Goal: Task Accomplishment & Management: Manage account settings

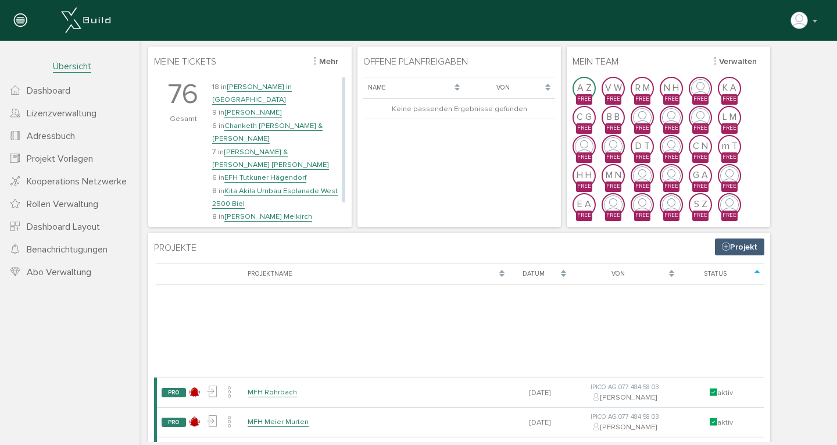
click at [274, 121] on link "Chanketh [PERSON_NAME] & [PERSON_NAME]" at bounding box center [267, 132] width 110 height 23
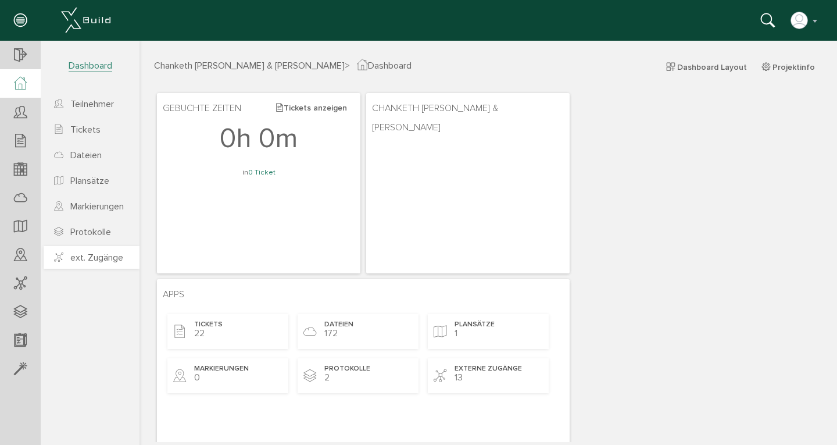
click at [91, 259] on span "ext. Zugänge" at bounding box center [96, 258] width 53 height 12
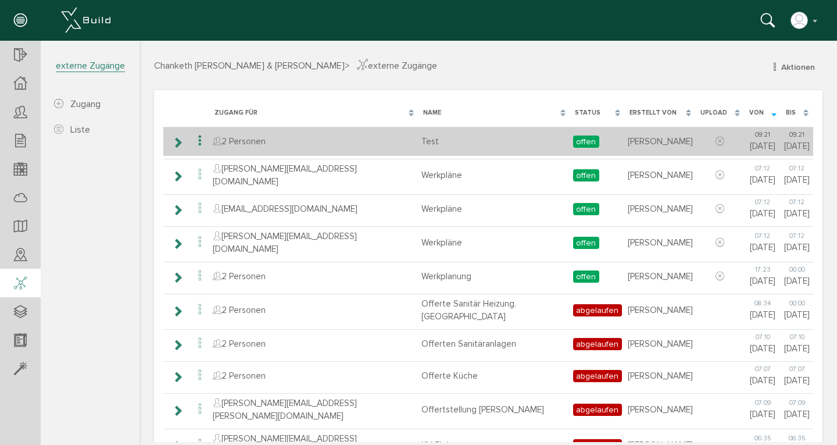
click at [202, 143] on icon at bounding box center [200, 141] width 14 height 16
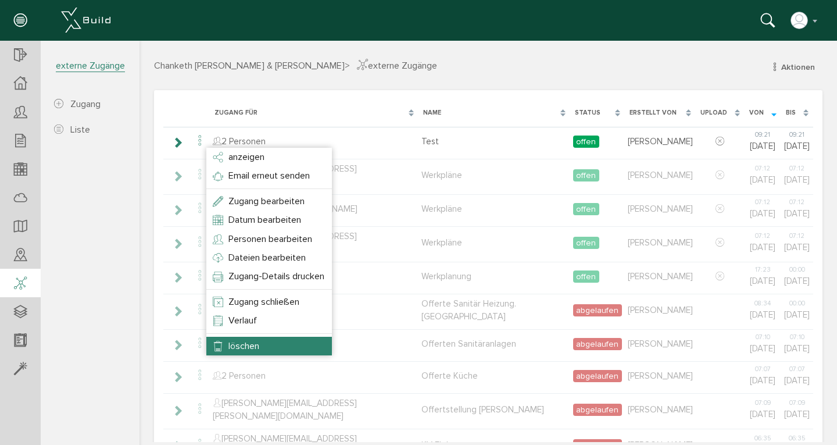
click at [227, 342] on li "löschen" at bounding box center [269, 346] width 126 height 19
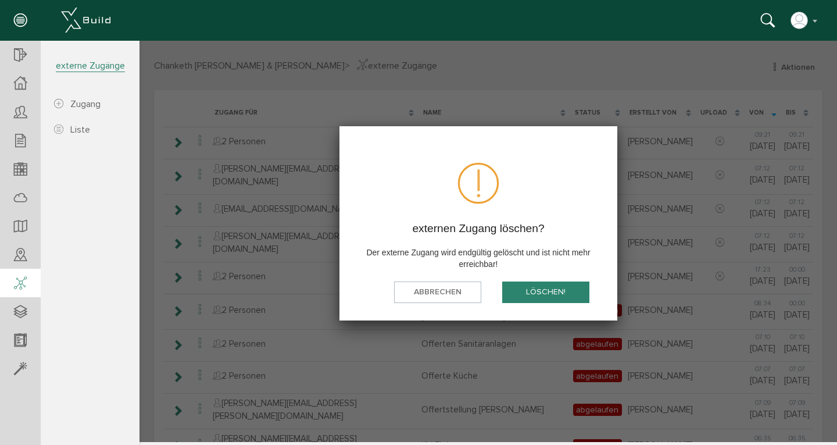
click at [561, 293] on button "löschen!" at bounding box center [545, 292] width 87 height 22
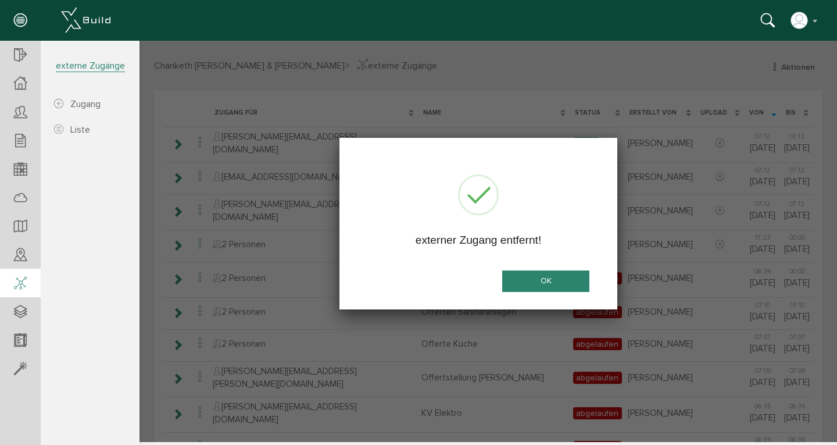
click at [551, 280] on button "OK" at bounding box center [545, 281] width 87 height 22
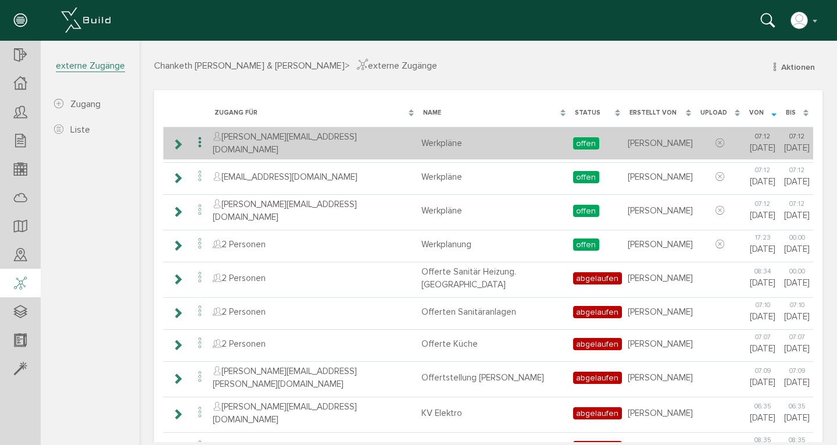
click at [199, 139] on icon at bounding box center [200, 143] width 14 height 16
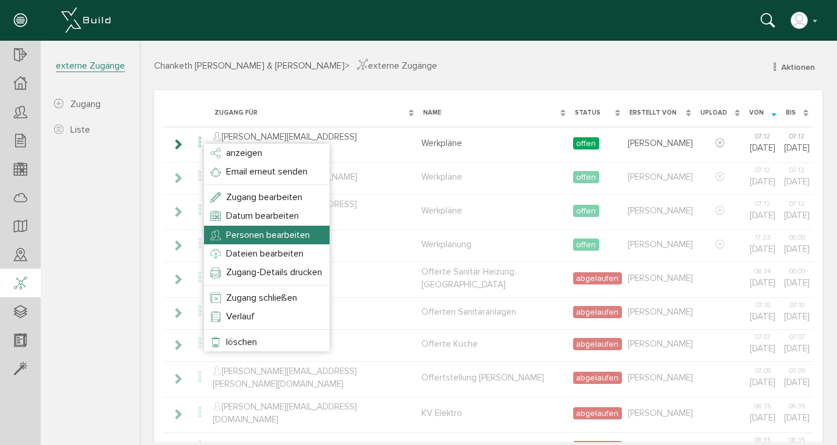
click at [234, 227] on li "Personen bearbeiten" at bounding box center [267, 235] width 126 height 19
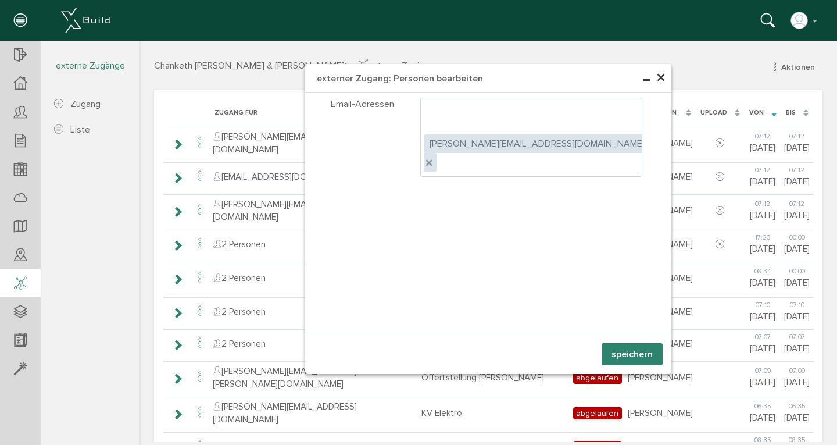
click at [569, 117] on ul ", [PERSON_NAME][EMAIL_ADDRESS][DOMAIN_NAME]" at bounding box center [531, 137] width 223 height 79
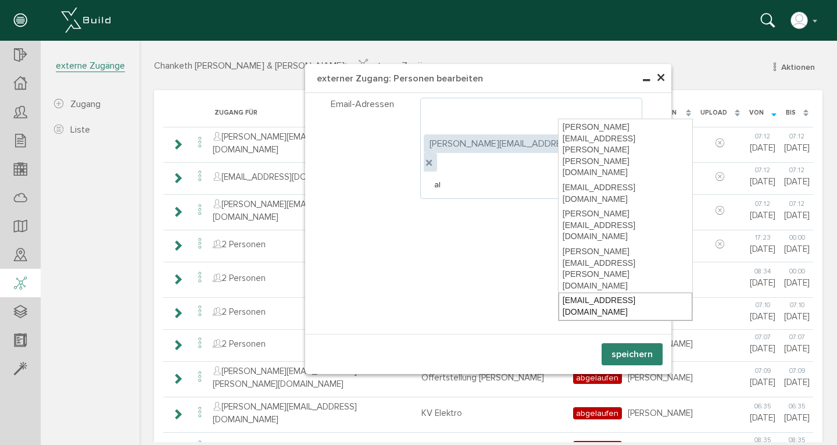
click at [591, 293] on div "[EMAIL_ADDRESS][DOMAIN_NAME]" at bounding box center [626, 306] width 134 height 27
type input "[EMAIL_ADDRESS][DOMAIN_NAME]"
type textarea "[PERSON_NAME][EMAIL_ADDRESS][DOMAIN_NAME],[EMAIL_ADDRESS][DOMAIN_NAME]"
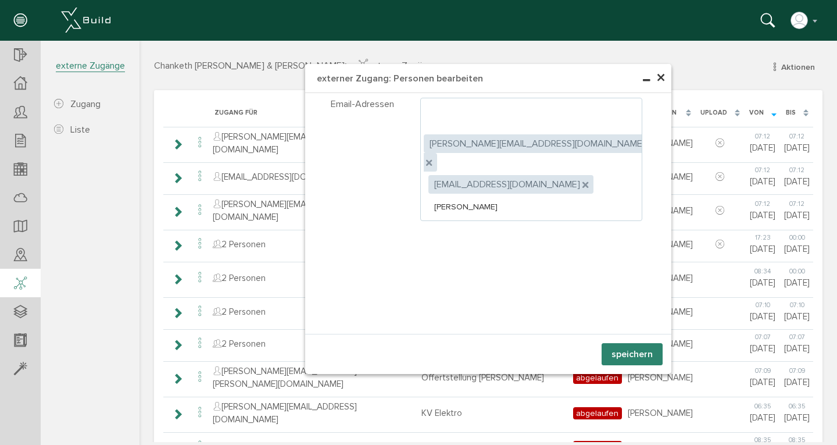
type input "[PERSON_NAME][EMAIL_ADDRESS][DOMAIN_NAME]"
type textarea "[PERSON_NAME][EMAIL_ADDRESS][DOMAIN_NAME],[EMAIL_ADDRESS][DOMAIN_NAME],[DOMAIN_…"
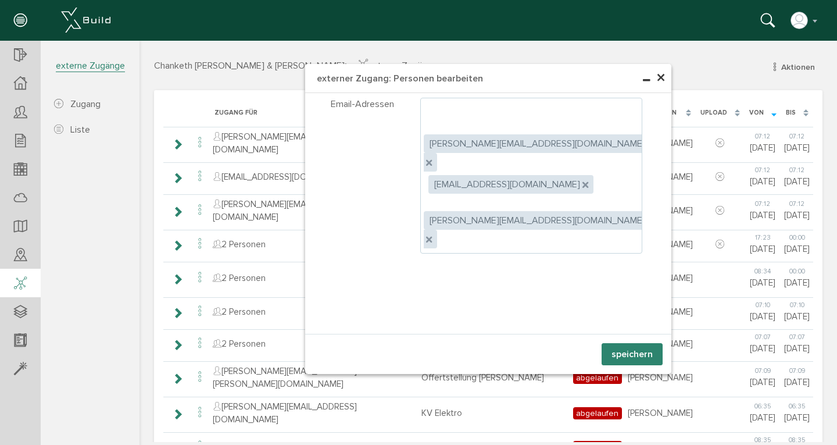
click at [625, 127] on ul ", [PERSON_NAME][EMAIL_ADDRESS][DOMAIN_NAME] , [EMAIL_ADDRESS][DOMAIN_NAME] , [D…" at bounding box center [531, 176] width 223 height 156
click at [633, 357] on button "speichern" at bounding box center [632, 354] width 61 height 22
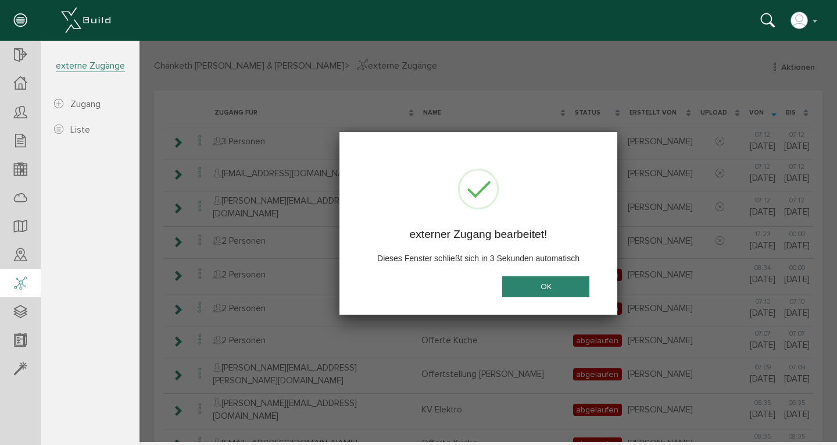
click at [536, 285] on button "OK" at bounding box center [545, 287] width 87 height 22
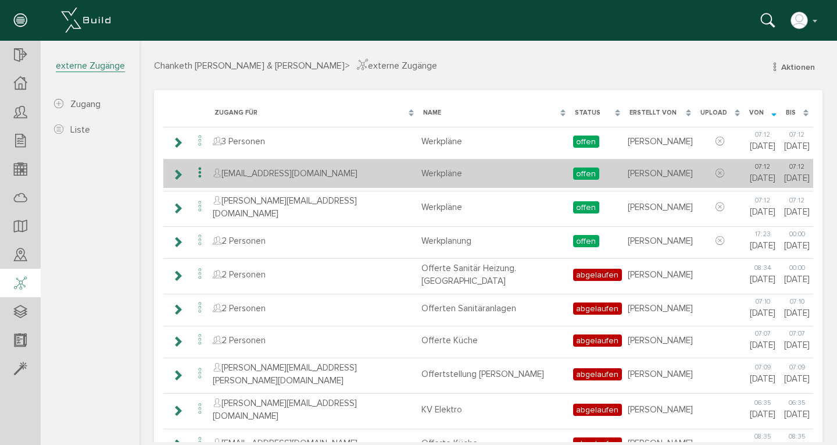
click at [202, 173] on icon at bounding box center [200, 173] width 14 height 16
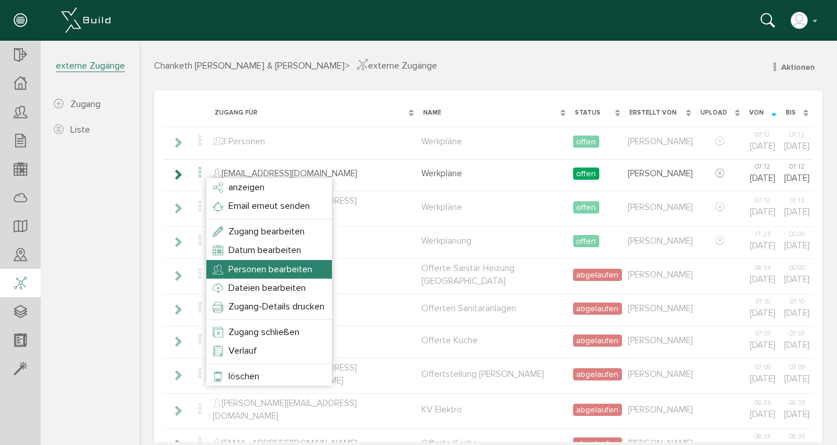
click at [248, 270] on span "Personen bearbeiten" at bounding box center [271, 269] width 84 height 12
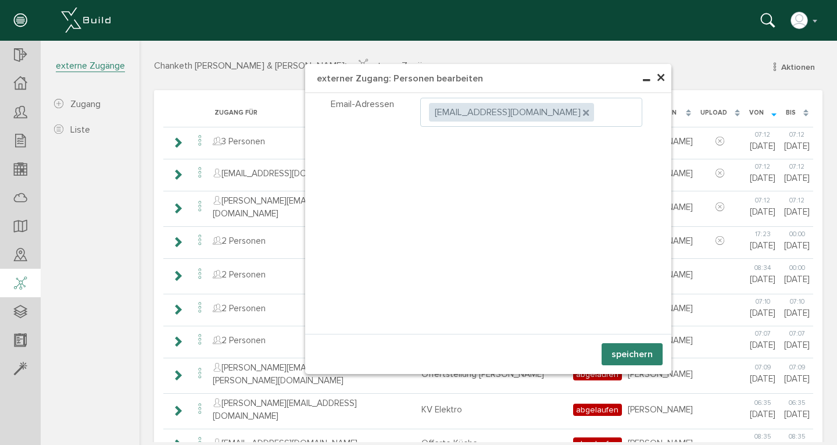
click at [564, 115] on ul ", [EMAIL_ADDRESS][DOMAIN_NAME]" at bounding box center [531, 112] width 223 height 29
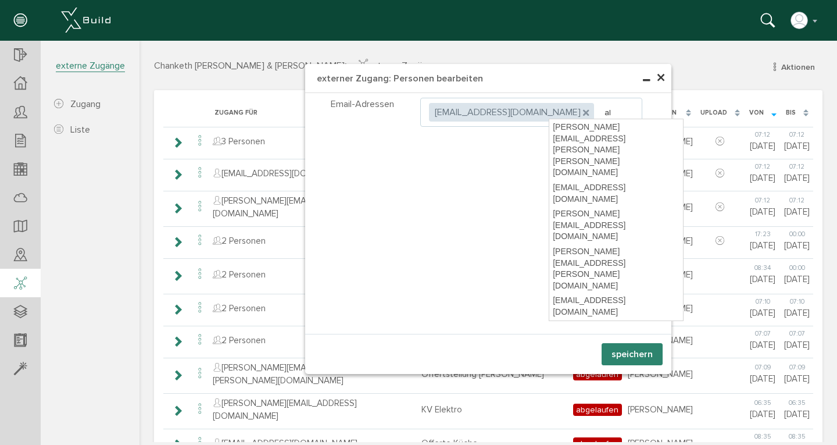
type input "[PERSON_NAME]"
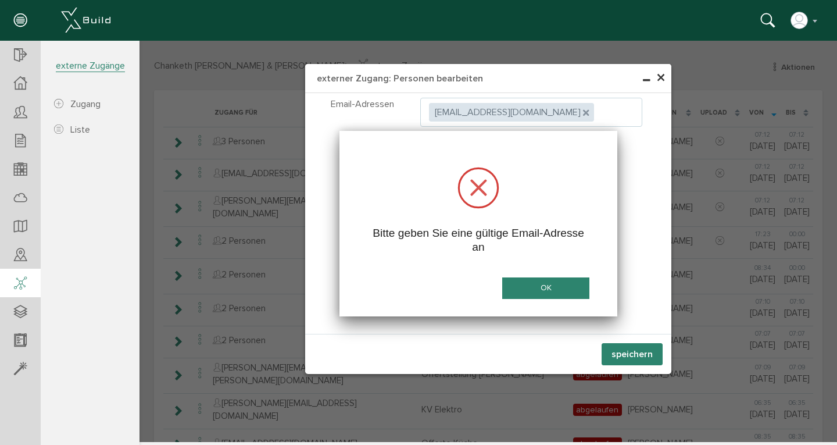
click at [514, 283] on button "OK" at bounding box center [545, 288] width 87 height 22
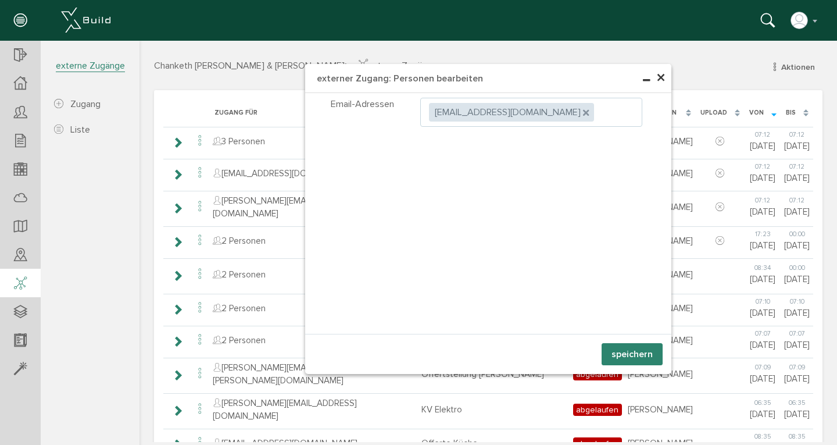
click at [549, 118] on ul ", [EMAIL_ADDRESS][DOMAIN_NAME]" at bounding box center [531, 112] width 223 height 29
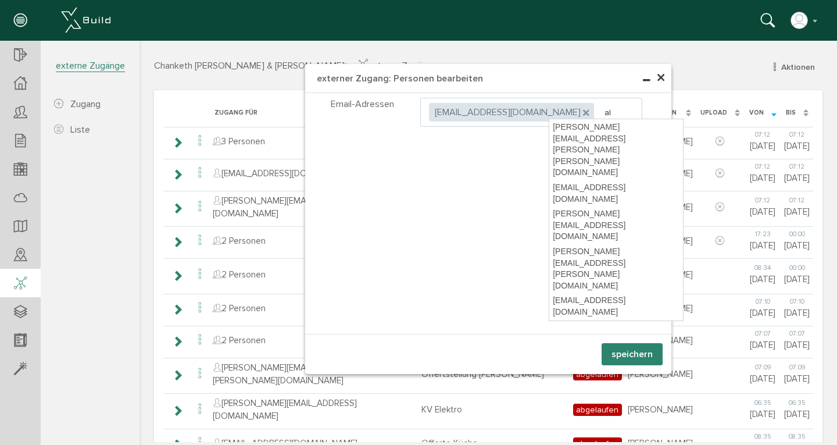
type input "[PERSON_NAME]"
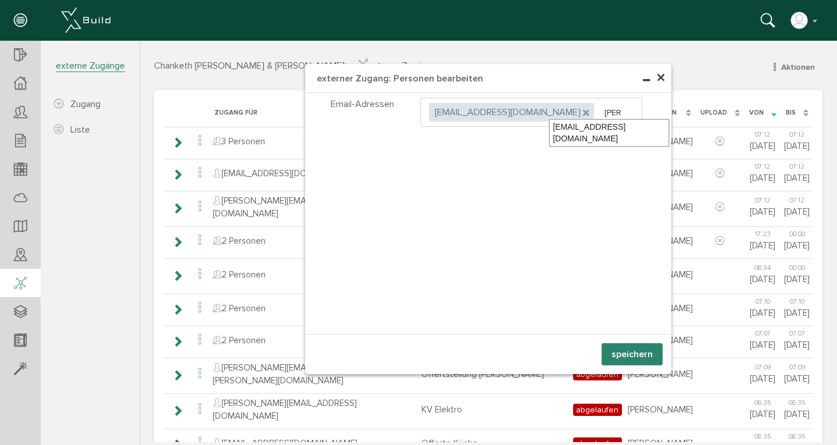
click at [571, 127] on div "[EMAIL_ADDRESS][DOMAIN_NAME]" at bounding box center [610, 132] width 120 height 27
type textarea "[EMAIL_ADDRESS][DOMAIN_NAME],[EMAIL_ADDRESS][DOMAIN_NAME]"
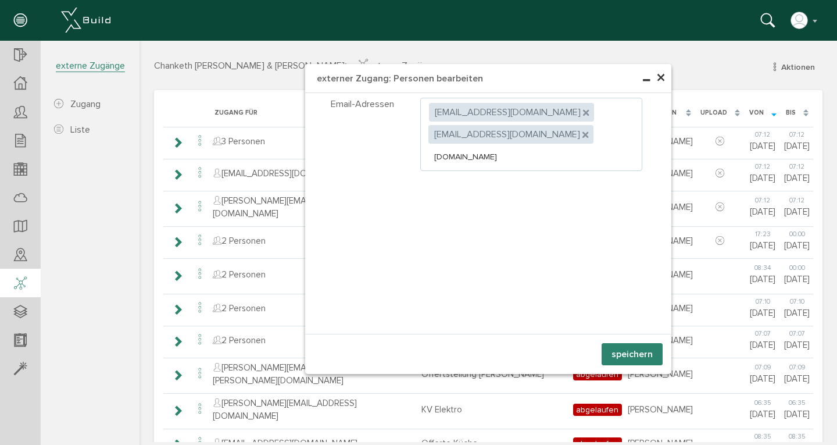
click at [496, 155] on input "[DOMAIN_NAME]" at bounding box center [488, 157] width 109 height 12
type input "[PERSON_NAME][EMAIL_ADDRESS][DOMAIN_NAME]"
type textarea "[EMAIL_ADDRESS][DOMAIN_NAME],[EMAIL_ADDRESS][DOMAIN_NAME],[DOMAIN_NAME][EMAIL_A…"
click at [633, 355] on button "speichern" at bounding box center [632, 354] width 61 height 22
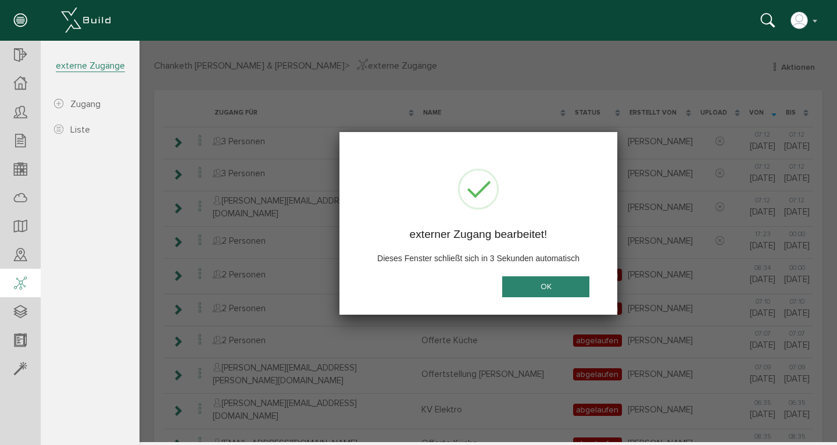
click at [556, 291] on button "OK" at bounding box center [545, 287] width 87 height 22
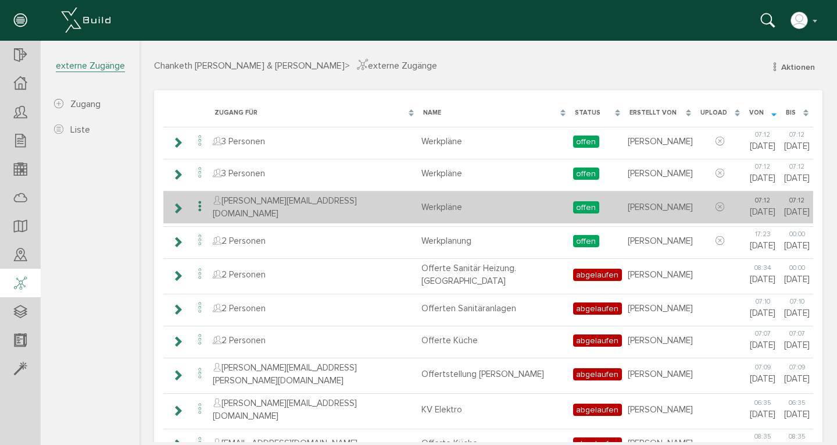
click at [201, 202] on icon at bounding box center [200, 207] width 14 height 16
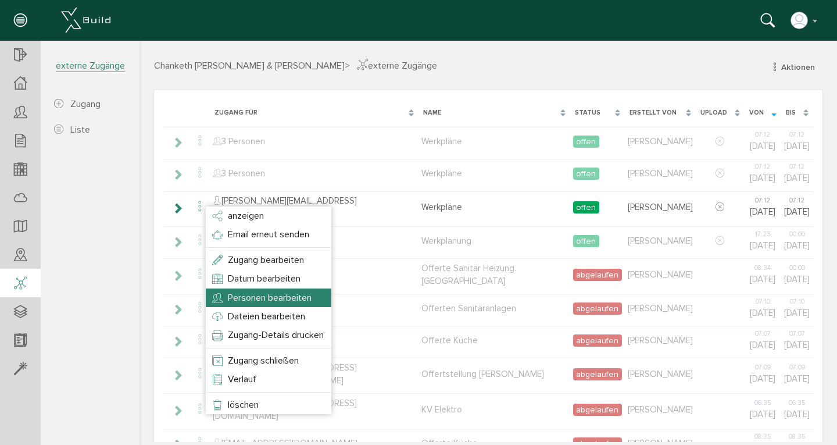
click at [252, 296] on span "Personen bearbeiten" at bounding box center [270, 298] width 84 height 12
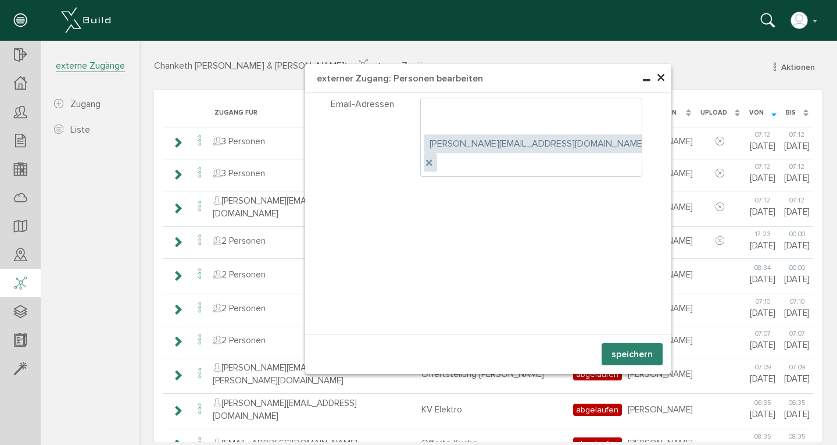
click at [571, 116] on ul ", [PERSON_NAME][EMAIL_ADDRESS][DOMAIN_NAME]" at bounding box center [531, 137] width 223 height 79
click at [590, 122] on div "[EMAIL_ADDRESS][DOMAIN_NAME]" at bounding box center [616, 132] width 120 height 27
type input "[EMAIL_ADDRESS][DOMAIN_NAME]"
type textarea "[PERSON_NAME][EMAIL_ADDRESS][DOMAIN_NAME],[EMAIL_ADDRESS][DOMAIN_NAME]"
type input "[PERSON_NAME][EMAIL_ADDRESS][DOMAIN_NAME]"
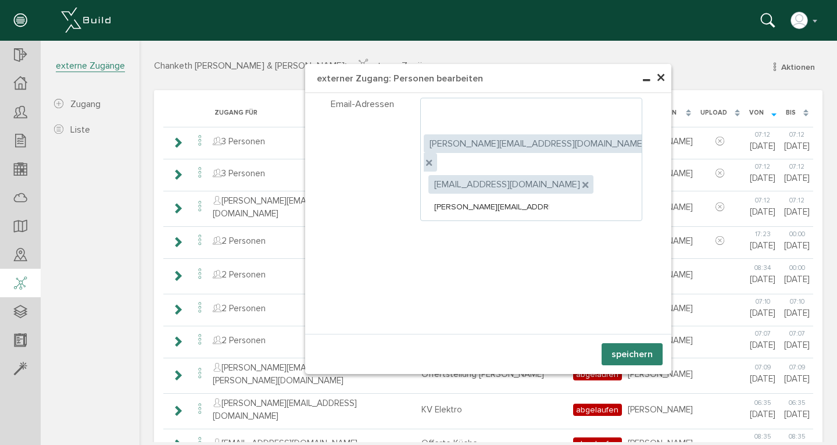
type textarea "[PERSON_NAME][EMAIL_ADDRESS][DOMAIN_NAME],[EMAIL_ADDRESS][DOMAIN_NAME],[DOMAIN_…"
click at [611, 142] on ul ", [PERSON_NAME][EMAIL_ADDRESS][DOMAIN_NAME] , [EMAIL_ADDRESS][DOMAIN_NAME] , [D…" at bounding box center [531, 159] width 223 height 123
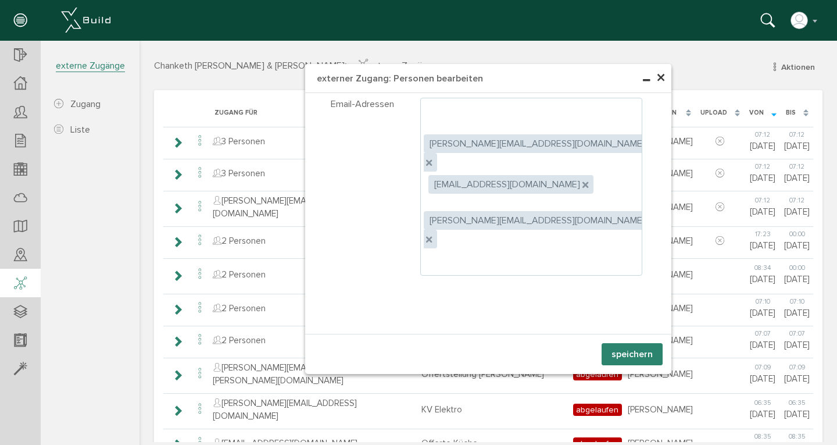
click at [629, 356] on button "speichern" at bounding box center [632, 354] width 61 height 22
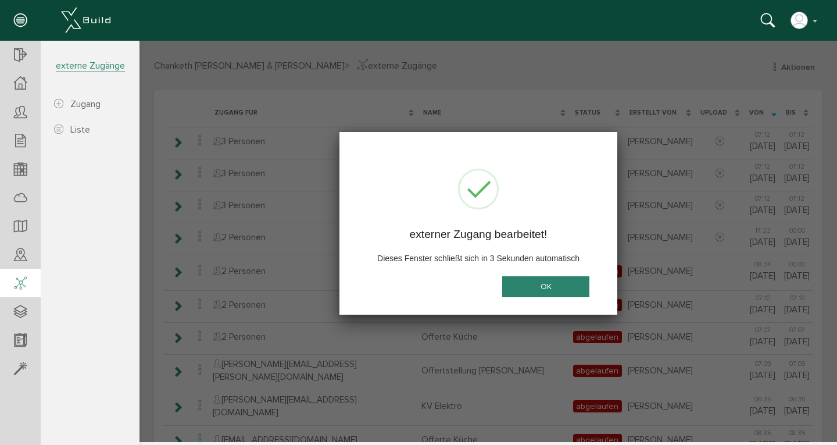
click at [552, 290] on button "OK" at bounding box center [545, 287] width 87 height 22
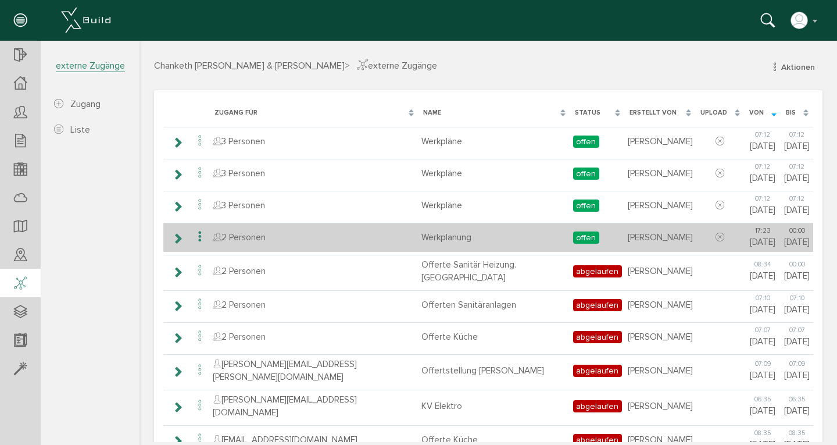
click at [201, 240] on icon at bounding box center [200, 237] width 14 height 16
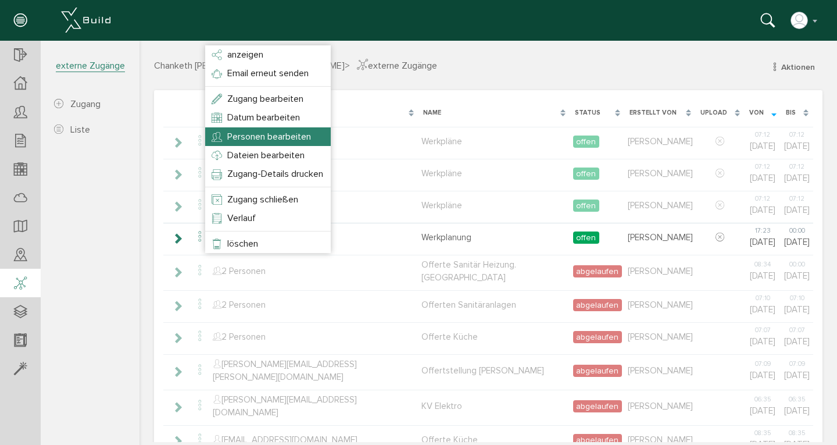
click at [294, 131] on span "Personen bearbeiten" at bounding box center [269, 137] width 84 height 12
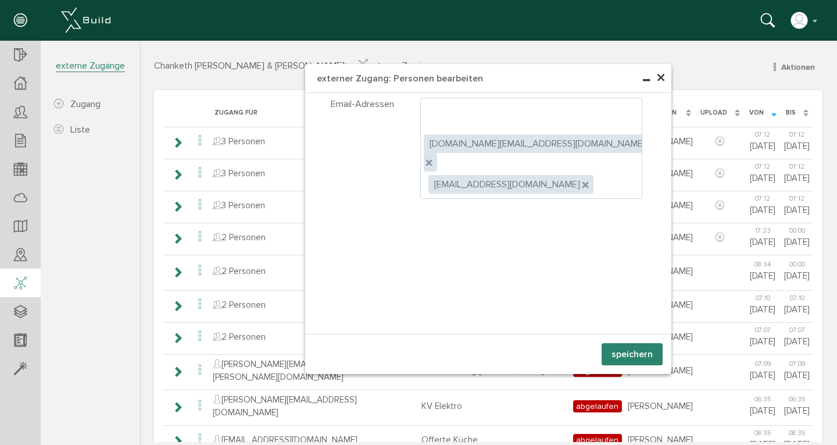
click at [569, 133] on ul ", [DOMAIN_NAME][EMAIL_ADDRESS][DOMAIN_NAME] , [EMAIL_ADDRESS][DOMAIN_NAME]" at bounding box center [531, 148] width 223 height 101
type input "[PERSON_NAME][EMAIL_ADDRESS][DOMAIN_NAME]"
type textarea "[DOMAIN_NAME][EMAIL_ADDRESS][DOMAIN_NAME],[EMAIL_ADDRESS][DOMAIN_NAME],[DOMAIN_…"
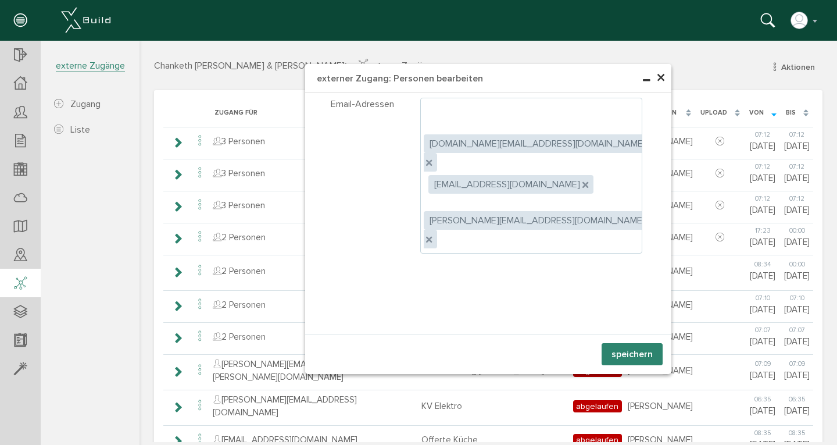
click at [600, 153] on ul ", [DOMAIN_NAME][EMAIL_ADDRESS][DOMAIN_NAME] , [EMAIL_ADDRESS][DOMAIN_NAME] , [D…" at bounding box center [531, 176] width 223 height 156
type input "[PERSON_NAME]."
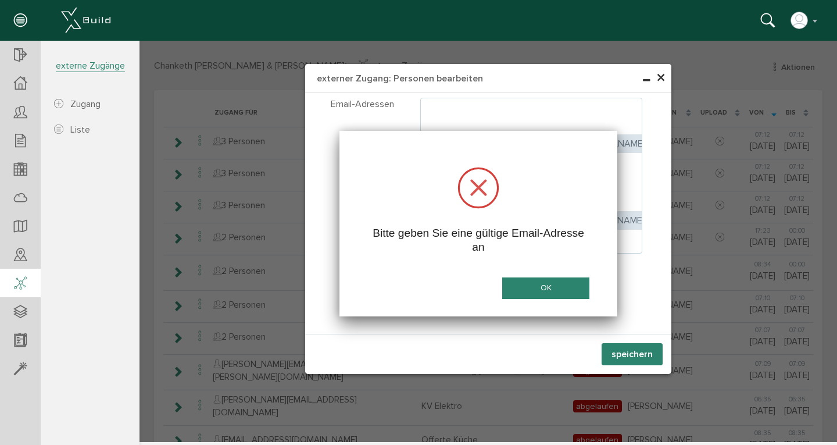
click at [564, 285] on button "OK" at bounding box center [545, 288] width 87 height 22
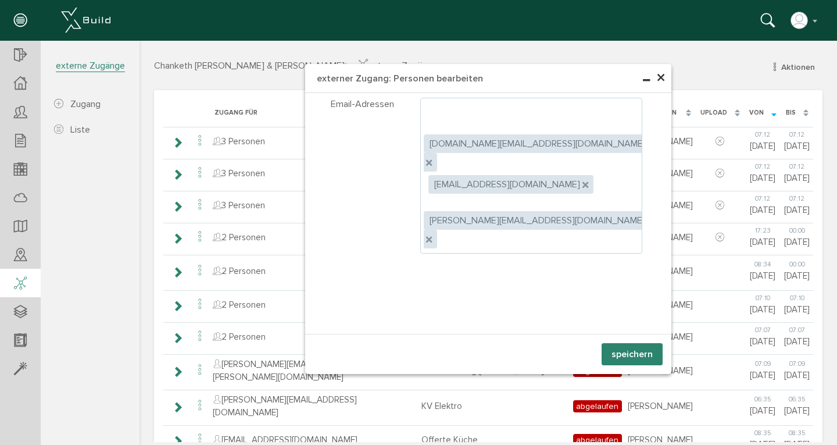
click at [585, 159] on ul ", [DOMAIN_NAME][EMAIL_ADDRESS][DOMAIN_NAME] , [EMAIL_ADDRESS][DOMAIN_NAME] , [D…" at bounding box center [531, 176] width 223 height 156
click at [622, 175] on div "[EMAIL_ADDRESS][DOMAIN_NAME]" at bounding box center [633, 176] width 120 height 27
type input "[EMAIL_ADDRESS][DOMAIN_NAME]"
type textarea "[DOMAIN_NAME][EMAIL_ADDRESS][DOMAIN_NAME],[EMAIL_ADDRESS][DOMAIN_NAME],[DOMAIN_…"
click at [618, 351] on button "speichern" at bounding box center [632, 354] width 61 height 22
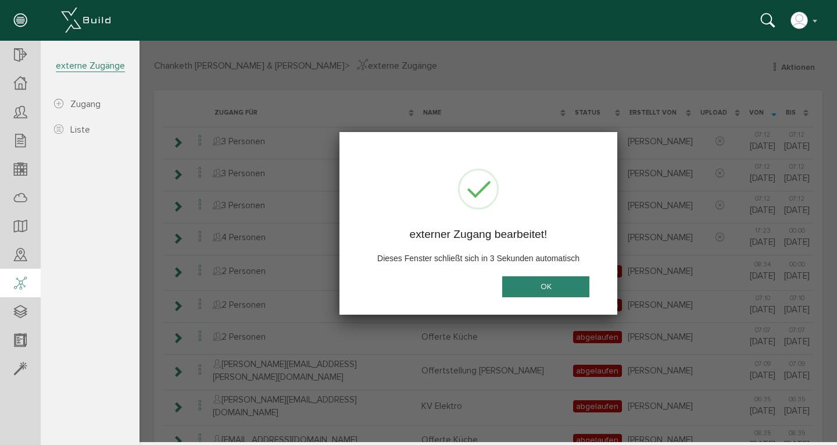
click at [552, 286] on button "OK" at bounding box center [545, 287] width 87 height 22
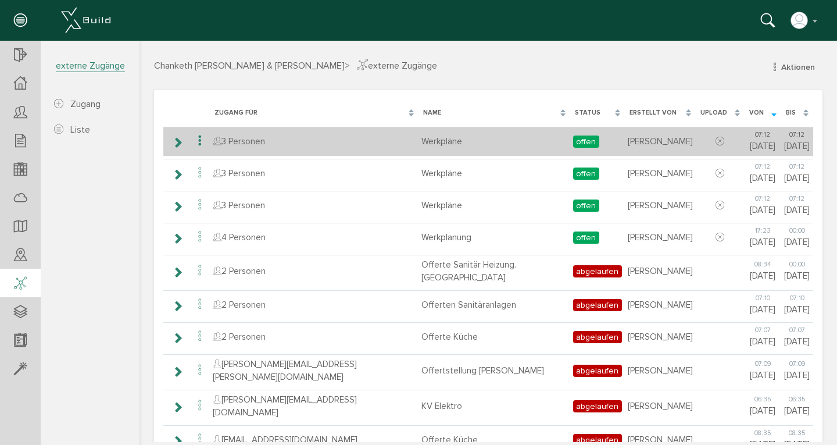
click at [200, 145] on icon at bounding box center [200, 141] width 14 height 16
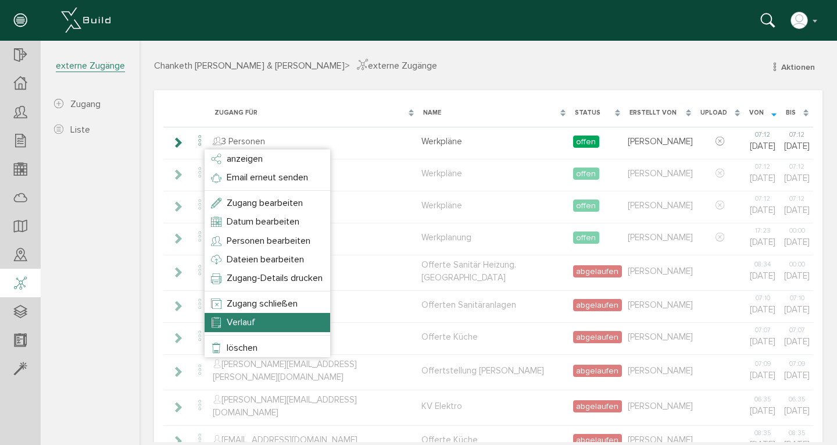
click at [225, 321] on li "Verlauf" at bounding box center [268, 322] width 126 height 19
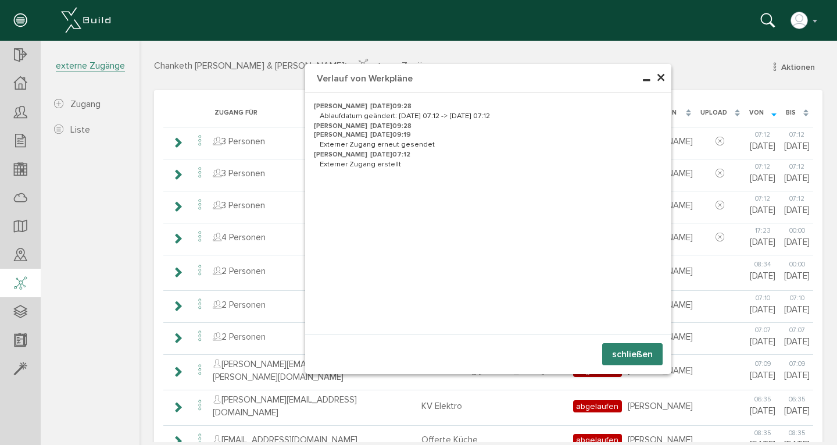
click at [617, 351] on button "schließen" at bounding box center [633, 354] width 60 height 22
